Goal: Browse casually: Explore the website without a specific task or goal

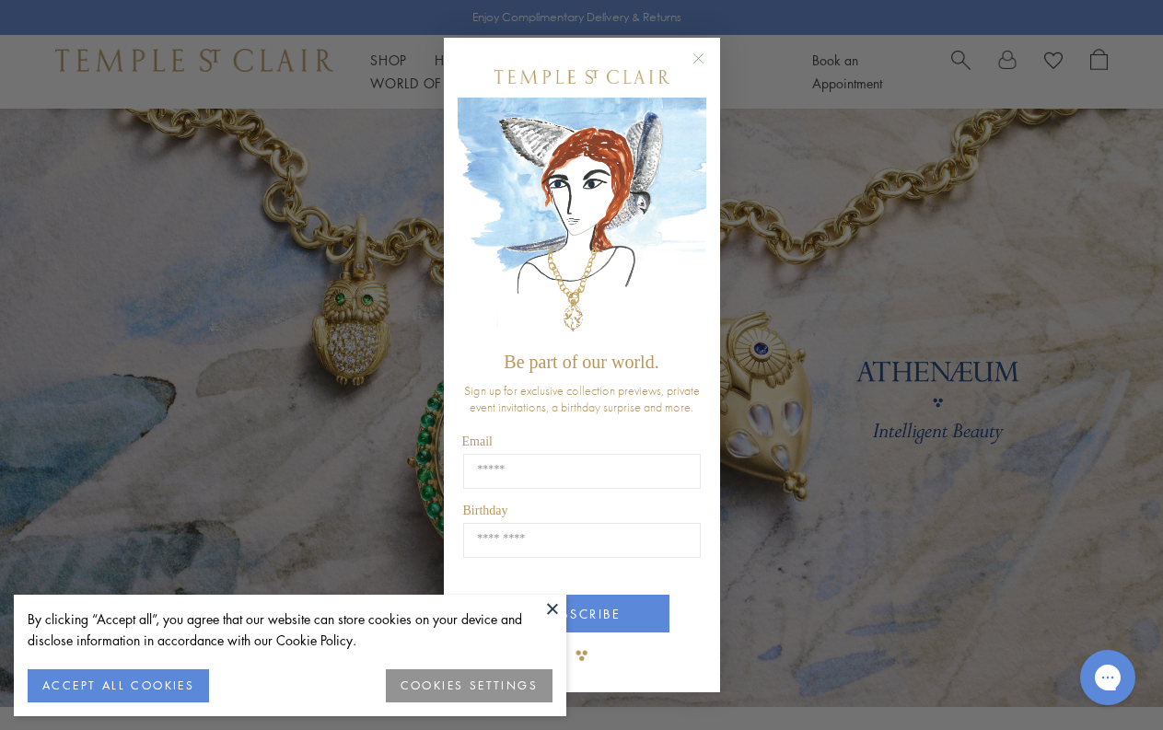
click at [124, 98] on div "Close dialog Be part of our world. Sign up for exclusive collection previews, p…" at bounding box center [581, 365] width 1163 height 730
click at [137, 73] on div "Close dialog Be part of our world. Sign up for exclusive collection previews, p…" at bounding box center [581, 365] width 1163 height 730
click at [694, 60] on circle "Close dialog" at bounding box center [698, 58] width 22 height 22
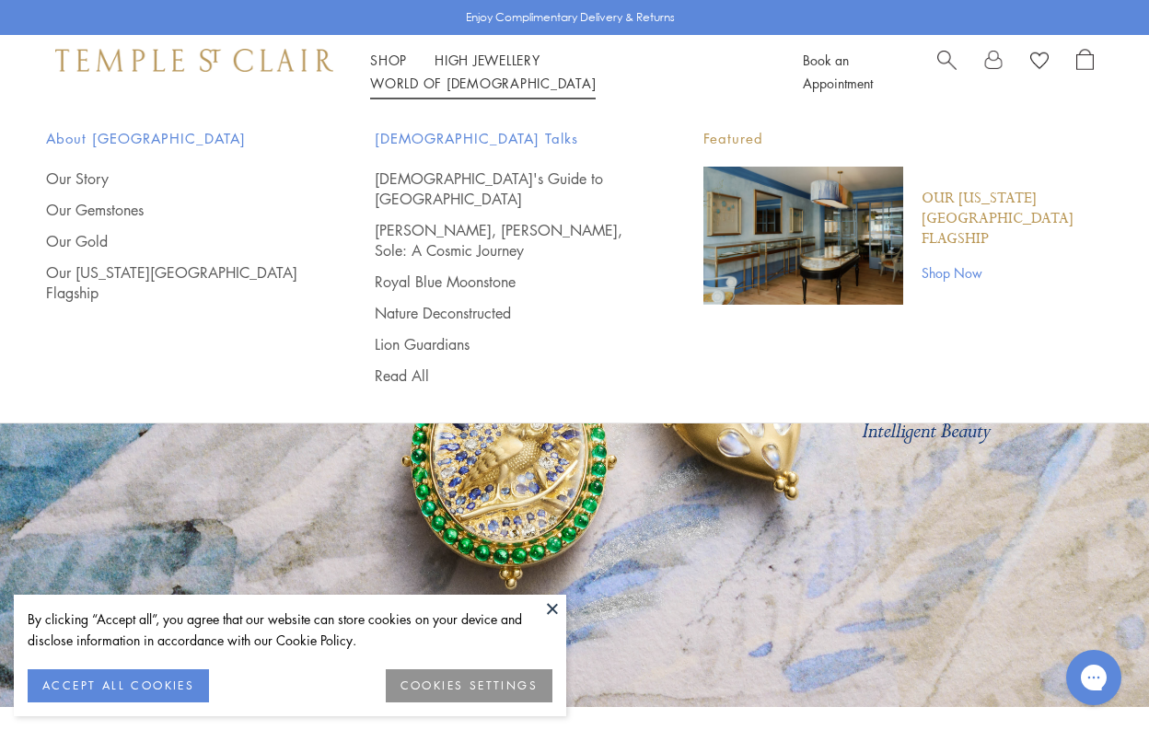
click at [94, 71] on img at bounding box center [194, 60] width 278 height 22
